Goal: Information Seeking & Learning: Find specific fact

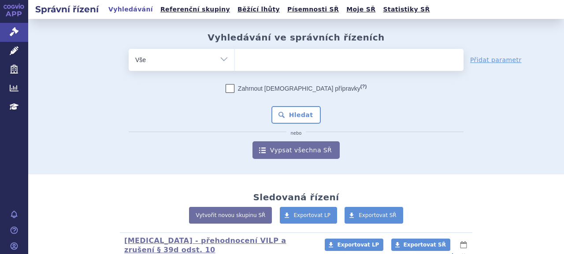
click at [294, 61] on ul at bounding box center [349, 58] width 229 height 18
click at [235, 61] on select at bounding box center [234, 59] width 0 height 22
click at [285, 12] on link "Písemnosti SŘ" at bounding box center [313, 10] width 57 height 12
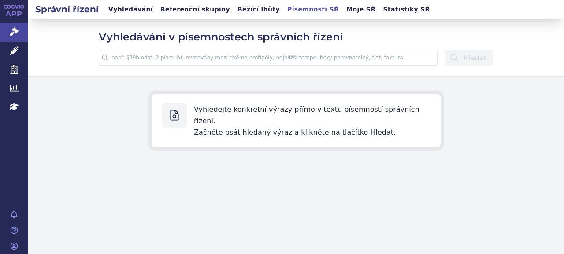
click at [246, 62] on input "text" at bounding box center [268, 58] width 339 height 16
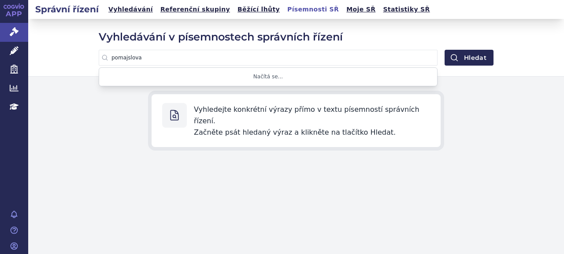
type input "pomajslova"
click at [444, 50] on button "Hledat" at bounding box center [468, 58] width 49 height 16
